Goal: Transaction & Acquisition: Subscribe to service/newsletter

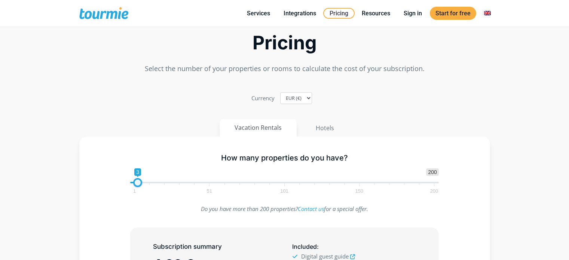
click at [140, 178] on span at bounding box center [137, 182] width 9 height 9
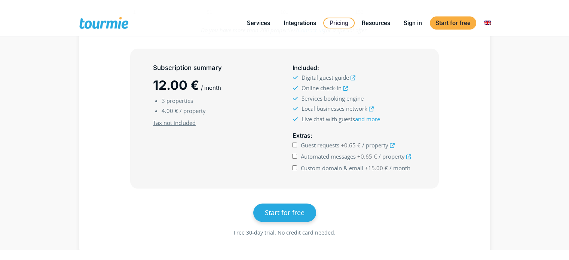
scroll to position [189, 0]
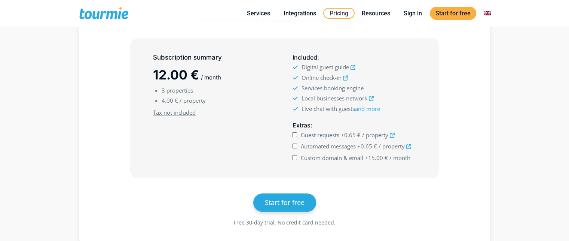
click at [295, 133] on input "Guest requests +0.65 € / property" at bounding box center [294, 134] width 5 height 5
checkbox input "true"
click at [295, 145] on input "Automated messages +0.65 € / property" at bounding box center [294, 145] width 5 height 5
checkbox input "true"
click at [297, 157] on input "Custom domain & email +15.00 € / month" at bounding box center [294, 157] width 5 height 5
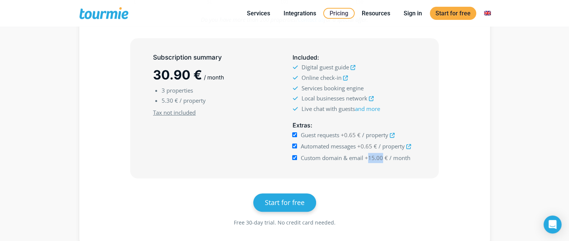
drag, startPoint x: 368, startPoint y: 157, endPoint x: 383, endPoint y: 156, distance: 14.2
click at [383, 156] on span "+15.00 €" at bounding box center [376, 157] width 23 height 7
click at [250, 138] on div "Subscription summary 30.90 € / month 3 properties 5.30 € / property Minimum sub…" at bounding box center [214, 108] width 139 height 117
click at [296, 157] on input "Custom domain & email +15.00 € / month" at bounding box center [294, 157] width 5 height 5
click at [294, 156] on input "Custom domain & email +15.00 € / month" at bounding box center [294, 157] width 5 height 5
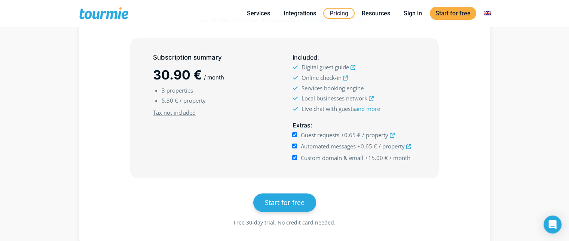
click at [294, 157] on input "Custom domain & email +15.00 € / month" at bounding box center [294, 157] width 5 height 5
drag, startPoint x: 150, startPoint y: 75, endPoint x: 199, endPoint y: 75, distance: 49.4
click at [199, 75] on div "Subscription summary 15.90 € / month 3 properties 5.30 € / property Minimum sub…" at bounding box center [214, 108] width 139 height 117
click at [294, 157] on input "Custom domain & email +15.00 € / month" at bounding box center [294, 157] width 5 height 5
checkbox input "true"
